Goal: Check status

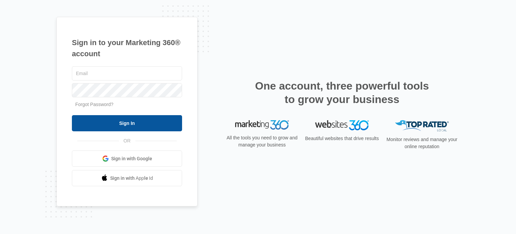
type input "[PERSON_NAME][EMAIL_ADDRESS][DOMAIN_NAME]"
click at [134, 121] on input "Sign In" at bounding box center [127, 123] width 110 height 16
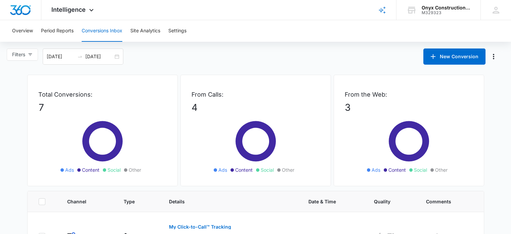
click at [261, 64] on div "Filters [DATE] [DATE] New Conversion" at bounding box center [255, 56] width 511 height 16
click at [468, 176] on div "From the Web: 3 Ads Content Social Other" at bounding box center [409, 130] width 151 height 111
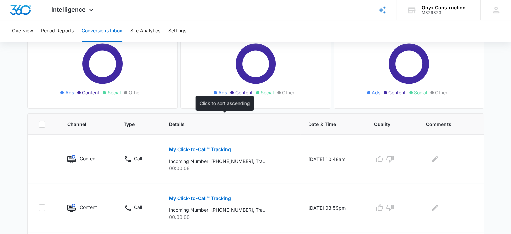
scroll to position [78, 0]
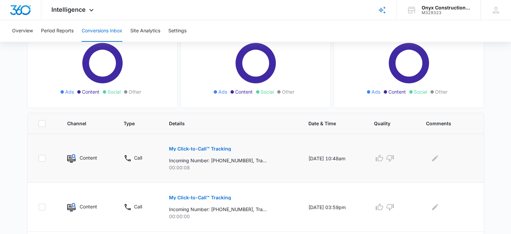
click at [213, 146] on p "My Click-to-Call™ Tracking" at bounding box center [200, 148] width 62 height 5
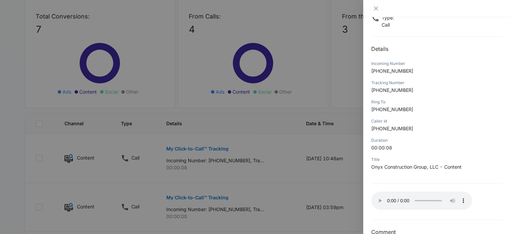
scroll to position [50, 0]
click at [376, 8] on icon "close" at bounding box center [376, 8] width 4 height 4
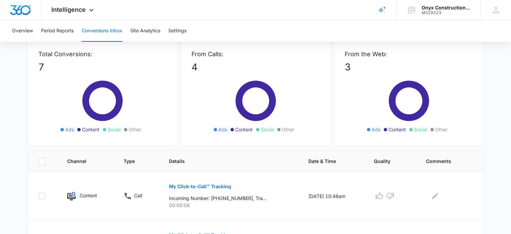
scroll to position [0, 0]
